Goal: Information Seeking & Learning: Learn about a topic

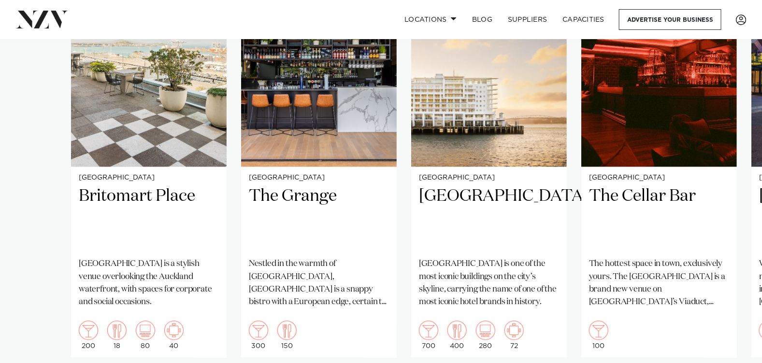
scroll to position [918, 0]
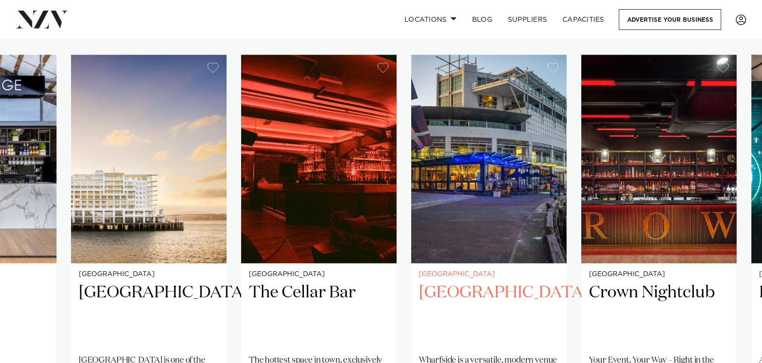
scroll to position [676, 0]
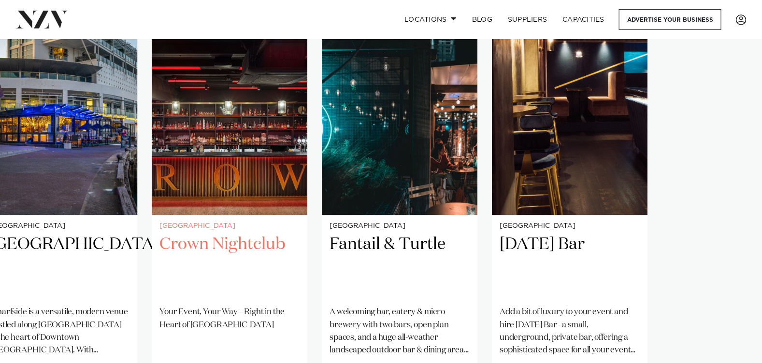
click at [155, 135] on img "6 / 8" at bounding box center [230, 111] width 156 height 209
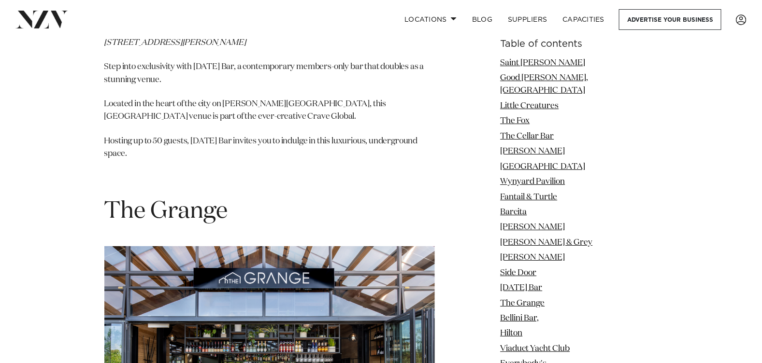
scroll to position [7537, 0]
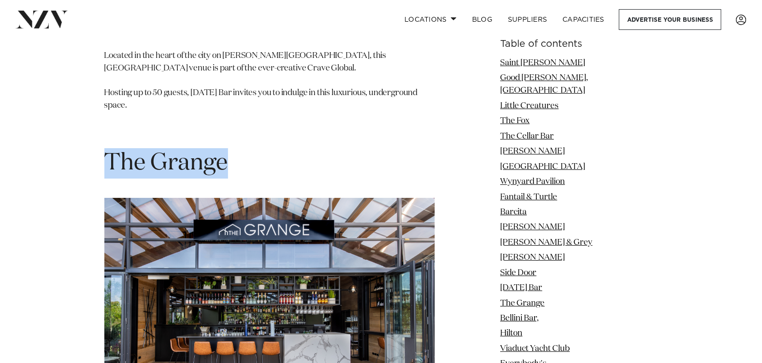
drag, startPoint x: 97, startPoint y: 82, endPoint x: 296, endPoint y: 95, distance: 199.0
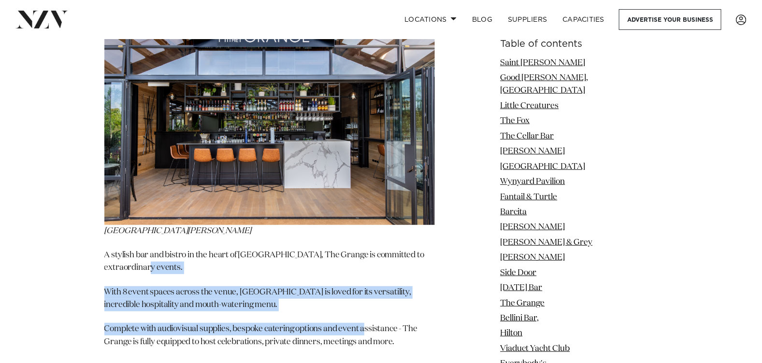
drag, startPoint x: 153, startPoint y: 189, endPoint x: 366, endPoint y: 234, distance: 218.3
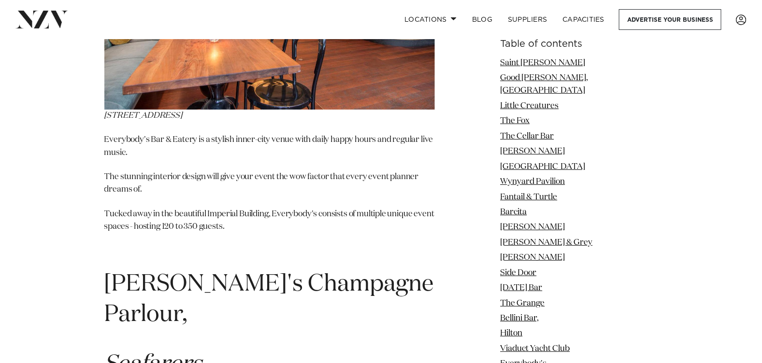
scroll to position [9229, 0]
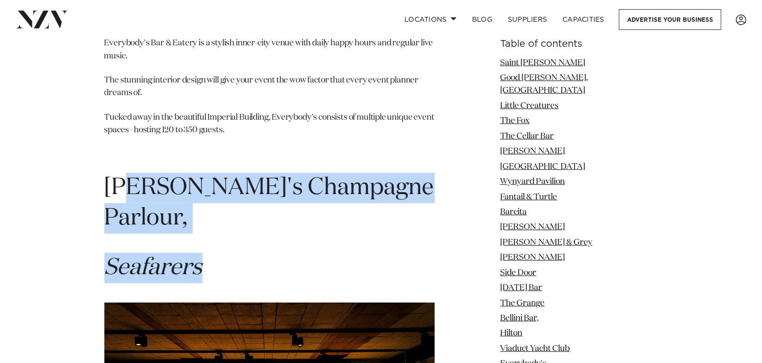
drag, startPoint x: 159, startPoint y: 100, endPoint x: 467, endPoint y: 150, distance: 312.4
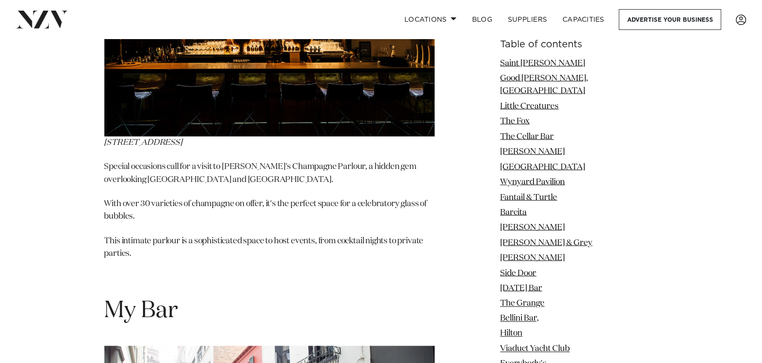
scroll to position [9422, 0]
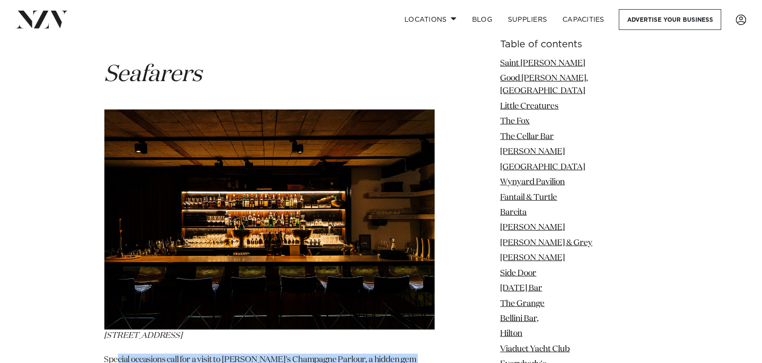
drag, startPoint x: 143, startPoint y: 255, endPoint x: 390, endPoint y: 295, distance: 250.5
drag, startPoint x: 390, startPoint y: 295, endPoint x: 402, endPoint y: 295, distance: 12.1
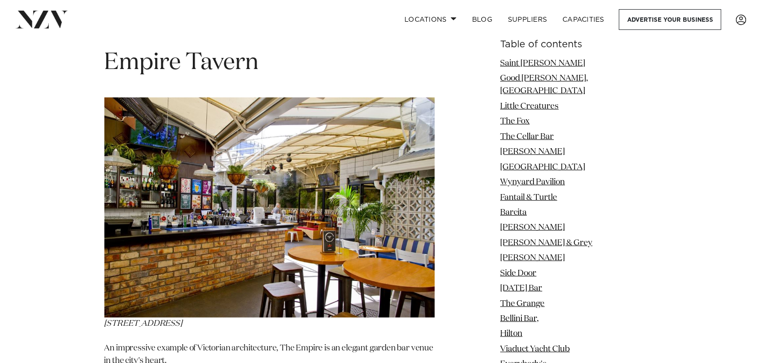
scroll to position [10968, 0]
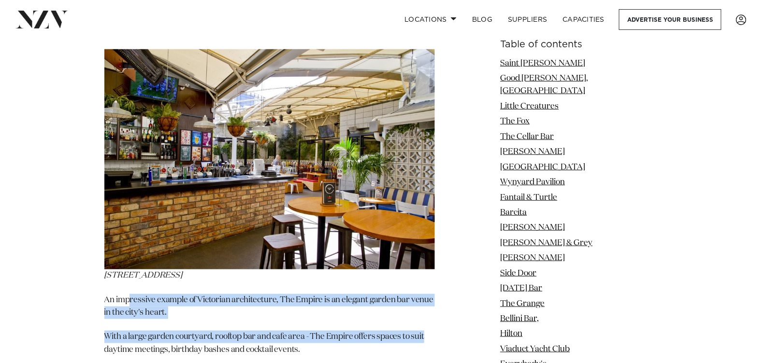
drag, startPoint x: 170, startPoint y: 179, endPoint x: 434, endPoint y: 203, distance: 265.8
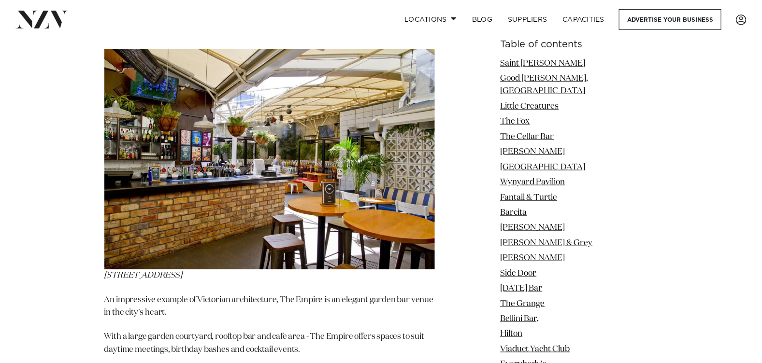
drag, startPoint x: 434, startPoint y: 203, endPoint x: 392, endPoint y: 232, distance: 51.7
drag, startPoint x: 212, startPoint y: 220, endPoint x: 464, endPoint y: 288, distance: 261.1
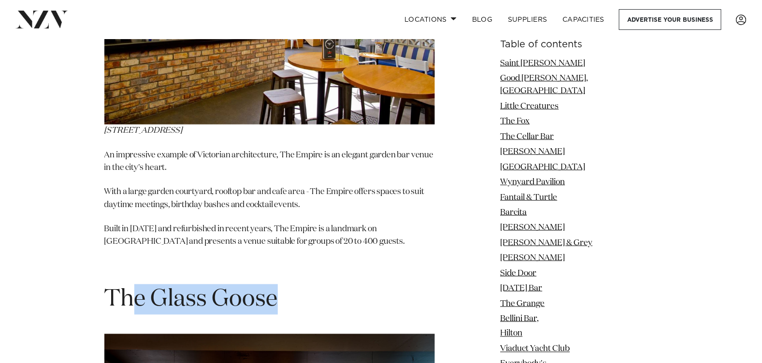
drag, startPoint x: 356, startPoint y: 187, endPoint x: 369, endPoint y: 188, distance: 13.6
click at [369, 285] on h1 "The Glass Goose" at bounding box center [269, 300] width 330 height 30
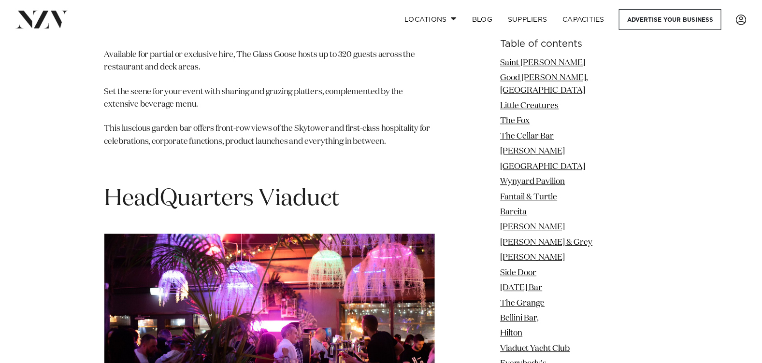
scroll to position [11741, 0]
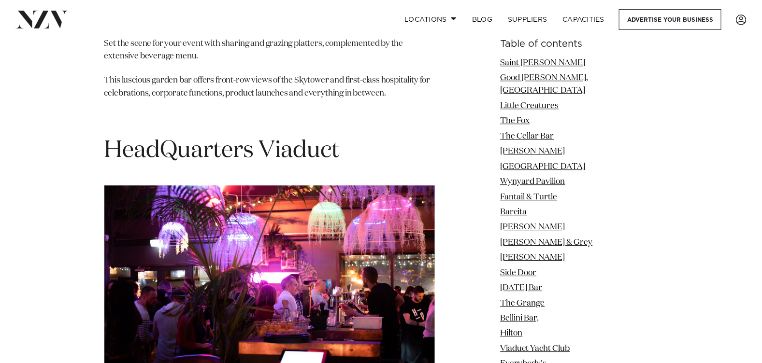
drag, startPoint x: 162, startPoint y: 265, endPoint x: 414, endPoint y: 291, distance: 253.1
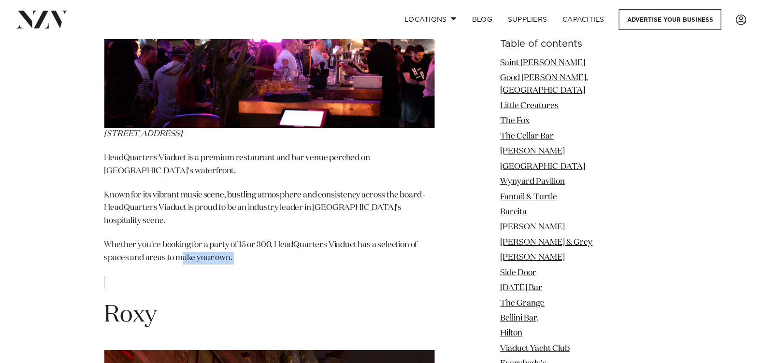
drag, startPoint x: 182, startPoint y: 115, endPoint x: 400, endPoint y: 150, distance: 221.1
click at [400, 276] on p at bounding box center [269, 282] width 330 height 13
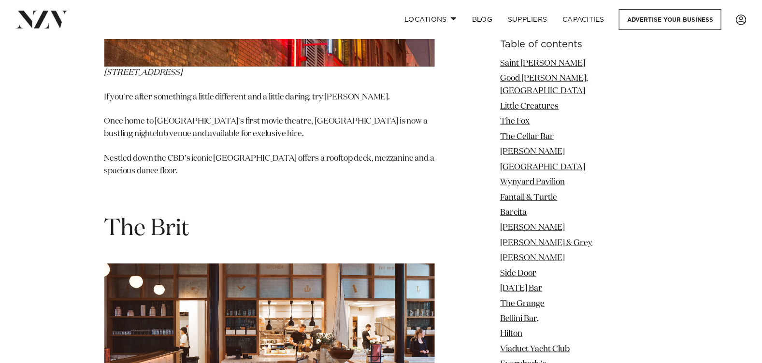
scroll to position [12610, 0]
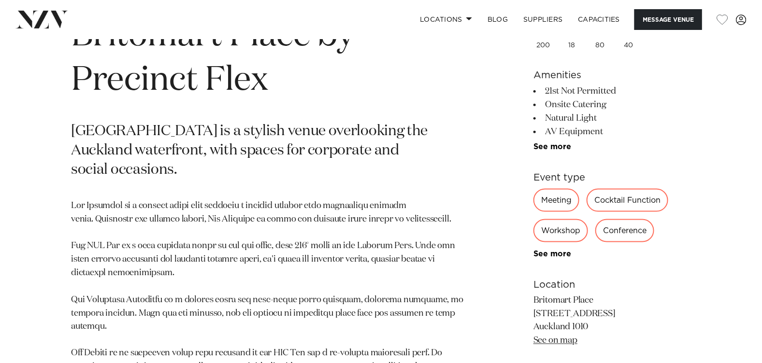
scroll to position [338, 0]
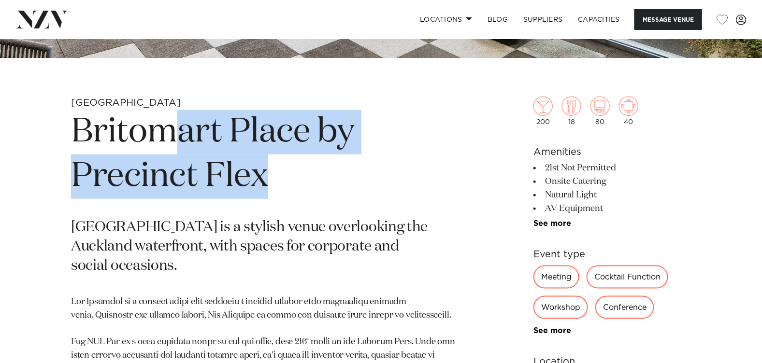
drag, startPoint x: 219, startPoint y: 141, endPoint x: 311, endPoint y: 187, distance: 103.1
click at [311, 187] on h1 "Britomart Place by Precinct Flex" at bounding box center [268, 154] width 394 height 89
click at [313, 187] on h1 "Britomart Place by Precinct Flex" at bounding box center [268, 154] width 394 height 89
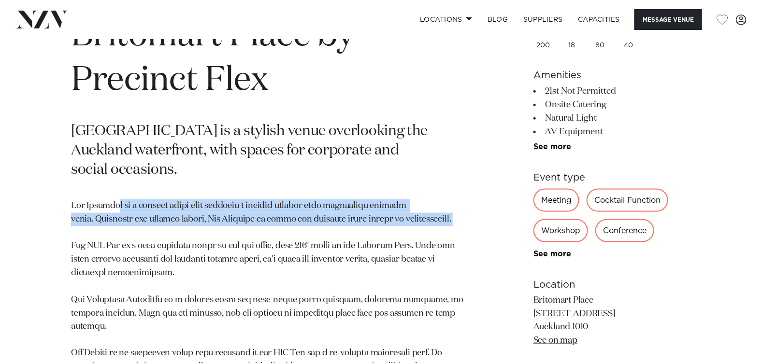
drag, startPoint x: 123, startPoint y: 187, endPoint x: 448, endPoint y: 208, distance: 325.8
click at [448, 208] on p at bounding box center [268, 314] width 394 height 229
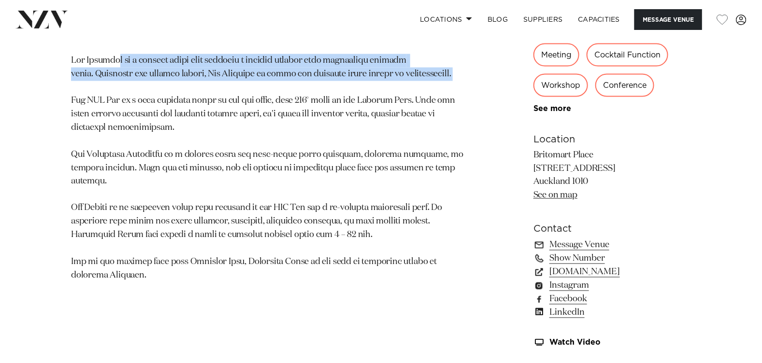
scroll to position [628, 0]
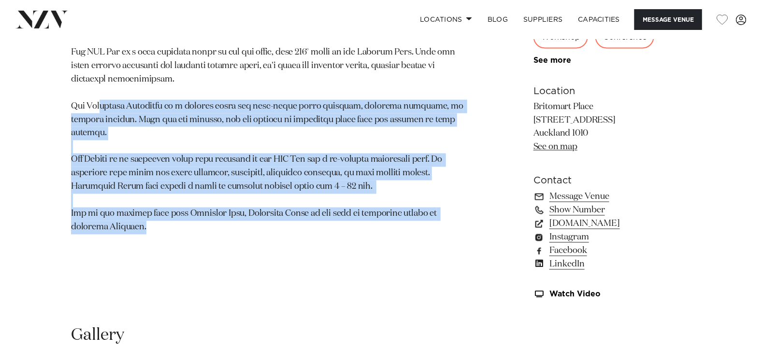
drag, startPoint x: 189, startPoint y: 127, endPoint x: 305, endPoint y: 208, distance: 141.9
click at [305, 208] on p at bounding box center [268, 120] width 394 height 229
click at [45, 140] on div "Auckland Britomart Place by Precinct Flex Britomart Place is a stylish venue ov…" at bounding box center [381, 58] width 746 height 503
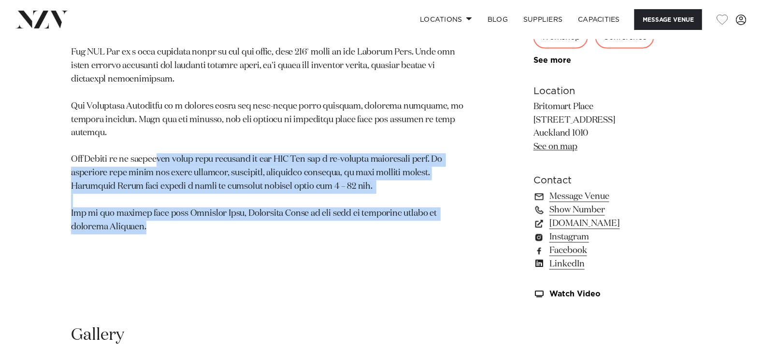
drag, startPoint x: 192, startPoint y: 148, endPoint x: 395, endPoint y: 207, distance: 211.5
click at [395, 207] on p at bounding box center [268, 120] width 394 height 229
drag, startPoint x: 395, startPoint y: 207, endPoint x: 387, endPoint y: 206, distance: 8.3
click at [395, 207] on p at bounding box center [268, 120] width 394 height 229
click at [139, 158] on p at bounding box center [268, 120] width 394 height 229
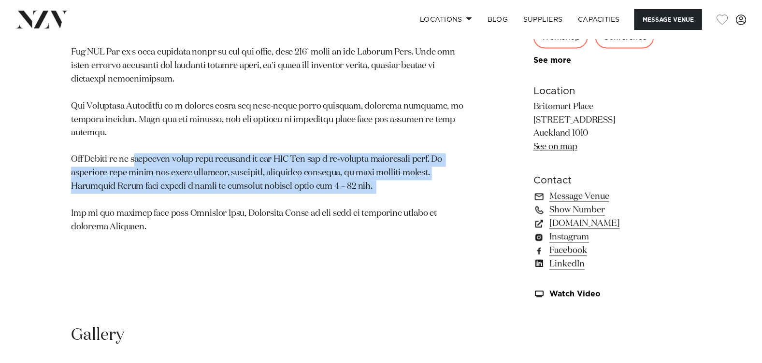
drag, startPoint x: 136, startPoint y: 146, endPoint x: 416, endPoint y: 187, distance: 283.2
click at [416, 187] on p at bounding box center [268, 120] width 394 height 229
click at [147, 188] on p at bounding box center [268, 120] width 394 height 229
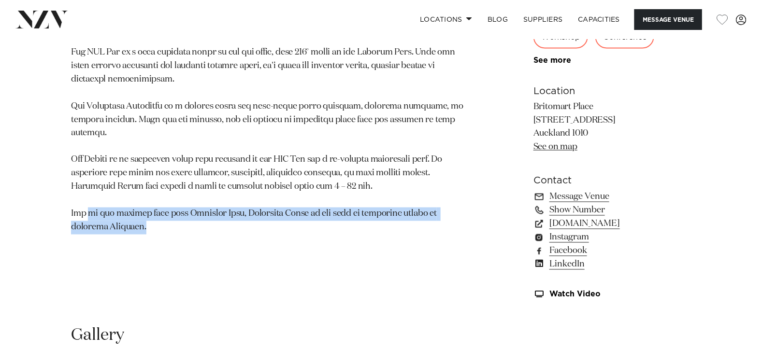
drag, startPoint x: 87, startPoint y: 189, endPoint x: 301, endPoint y: 214, distance: 215.5
click at [301, 214] on p at bounding box center [268, 120] width 394 height 229
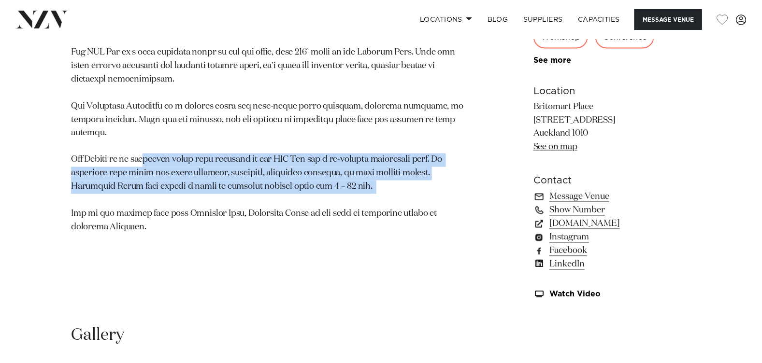
drag, startPoint x: 148, startPoint y: 145, endPoint x: 403, endPoint y: 184, distance: 258.5
click at [403, 184] on p at bounding box center [268, 120] width 394 height 229
drag, startPoint x: 403, startPoint y: 184, endPoint x: 391, endPoint y: 188, distance: 12.8
click at [403, 184] on p at bounding box center [268, 120] width 394 height 229
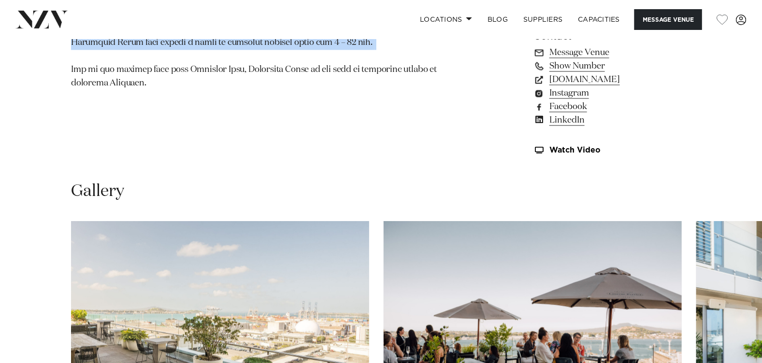
scroll to position [1063, 0]
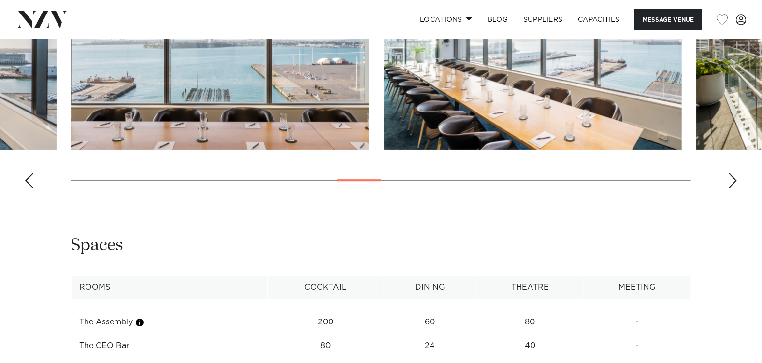
click at [373, 188] on swiper-container at bounding box center [381, 63] width 762 height 265
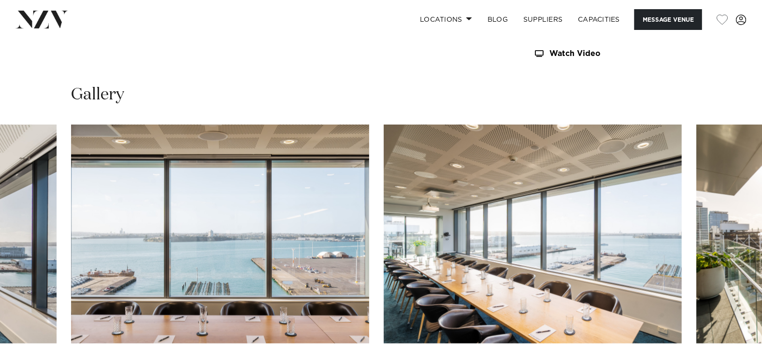
scroll to position [1015, 0]
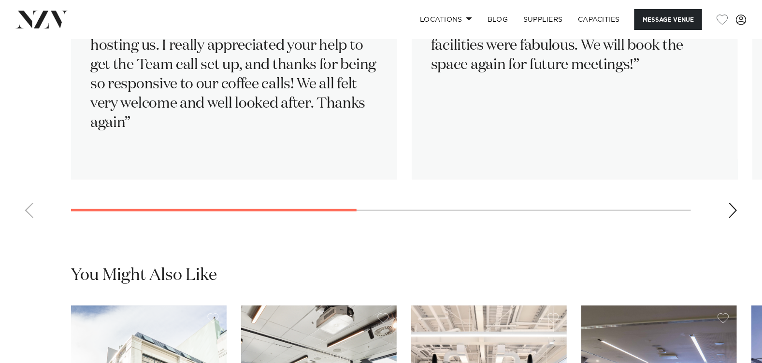
scroll to position [2029, 0]
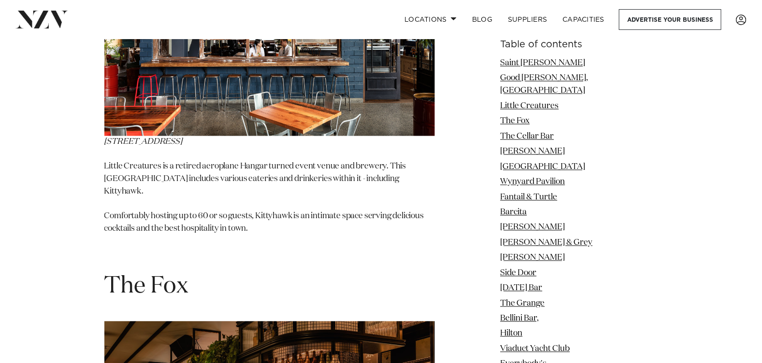
scroll to position [2029, 0]
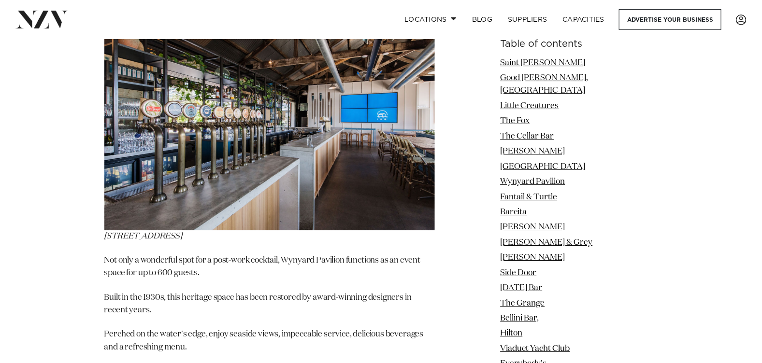
scroll to position [4687, 0]
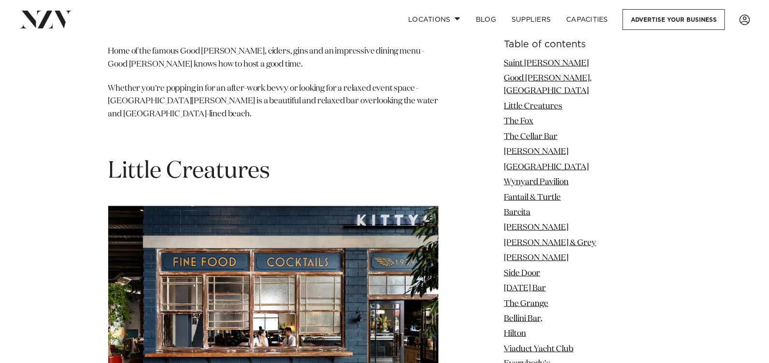
scroll to position [1642, 0]
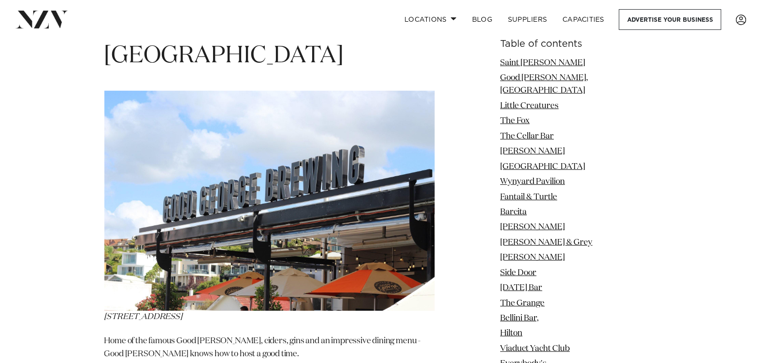
click at [229, 169] on img at bounding box center [269, 201] width 330 height 220
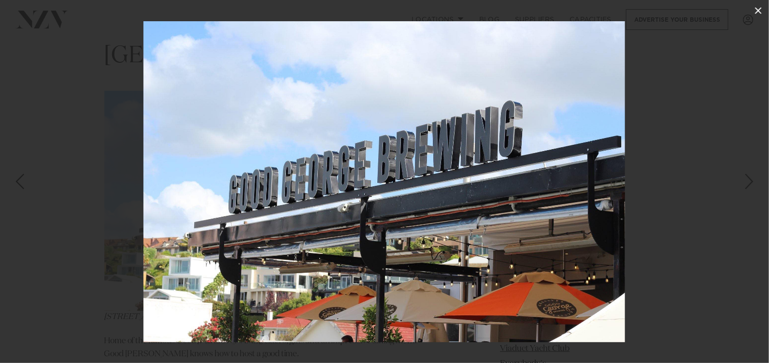
drag, startPoint x: 756, startPoint y: 12, endPoint x: 749, endPoint y: 3, distance: 11.3
click at [755, 10] on icon at bounding box center [759, 11] width 12 height 12
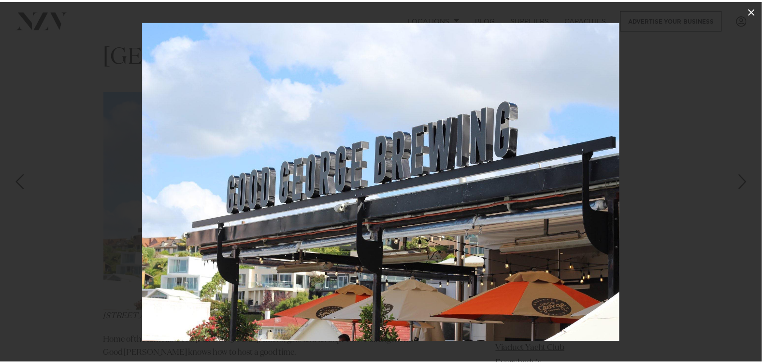
scroll to position [11234, 0]
